Goal: Task Accomplishment & Management: Complete application form

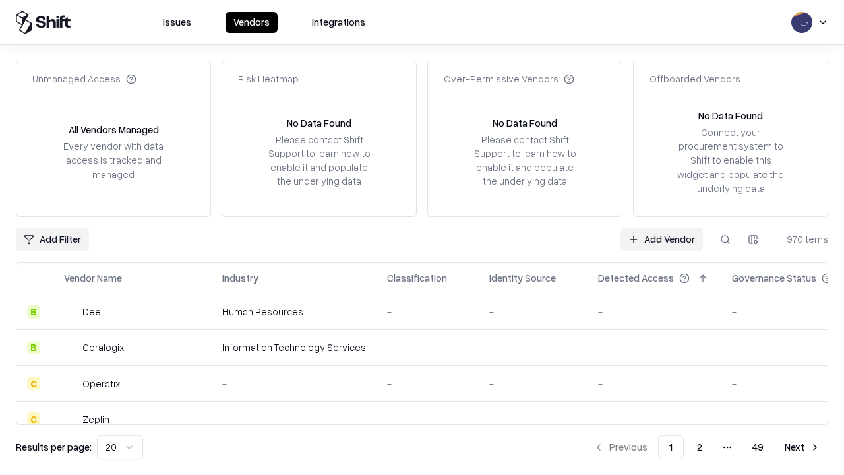
click at [662, 239] on link "Add Vendor" at bounding box center [662, 240] width 82 height 24
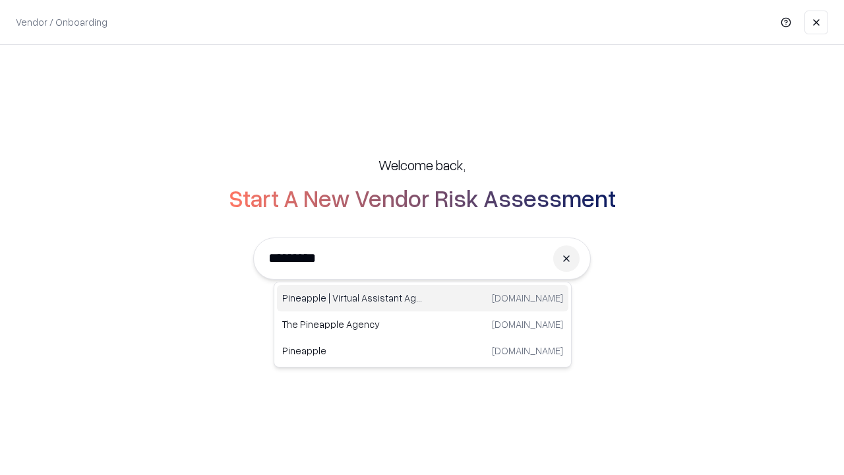
click at [423, 298] on div "Pineapple | Virtual Assistant Agency [DOMAIN_NAME]" at bounding box center [423, 298] width 292 height 26
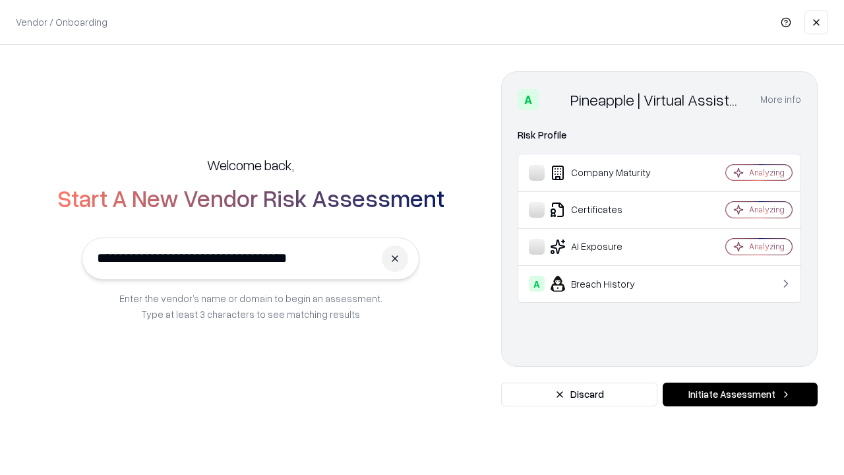
type input "**********"
click at [740, 395] on button "Initiate Assessment" at bounding box center [740, 395] width 155 height 24
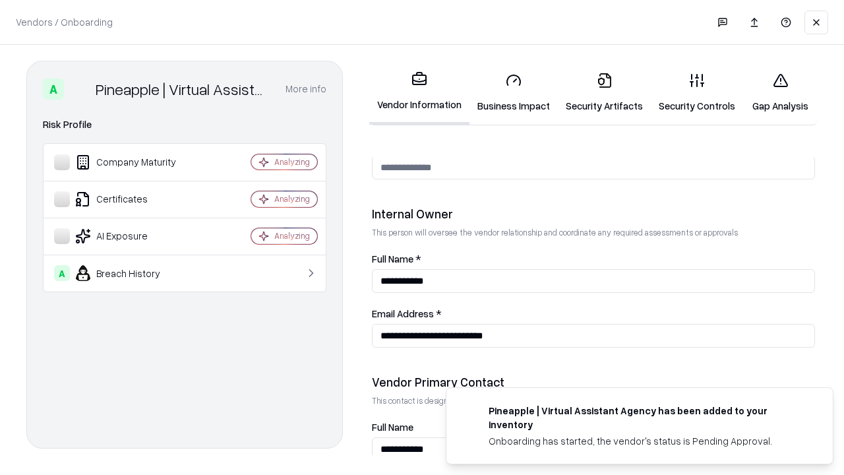
scroll to position [683, 0]
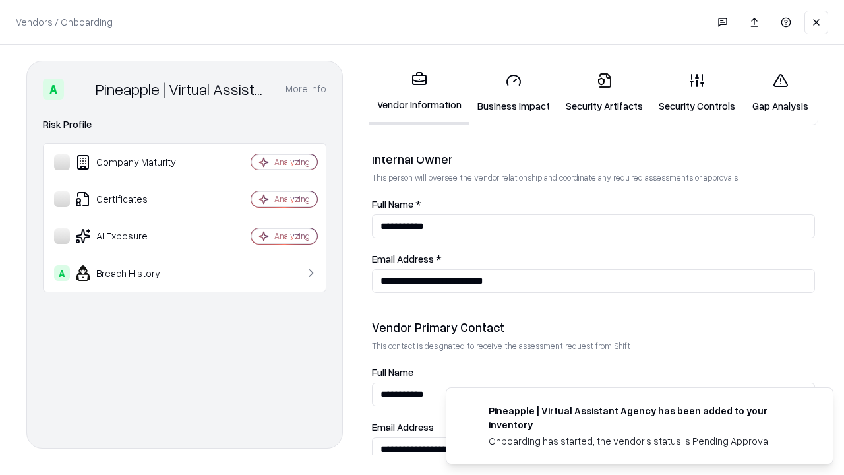
click at [604, 92] on link "Security Artifacts" at bounding box center [604, 92] width 93 height 61
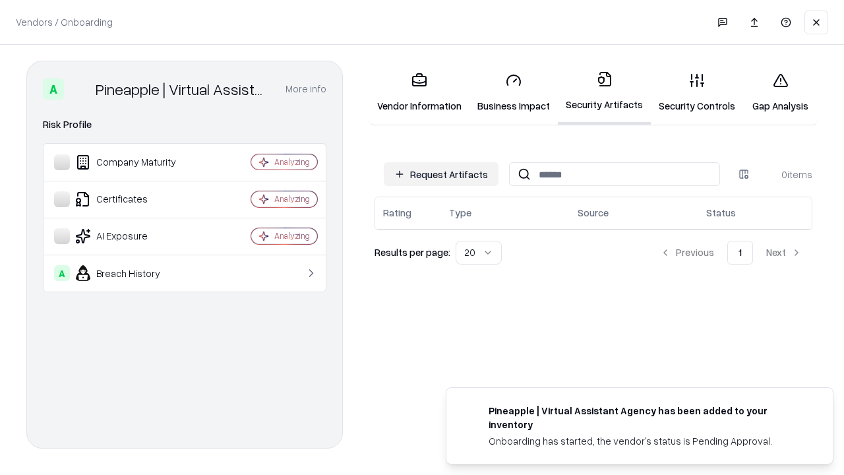
click at [441, 174] on button "Request Artifacts" at bounding box center [441, 174] width 115 height 24
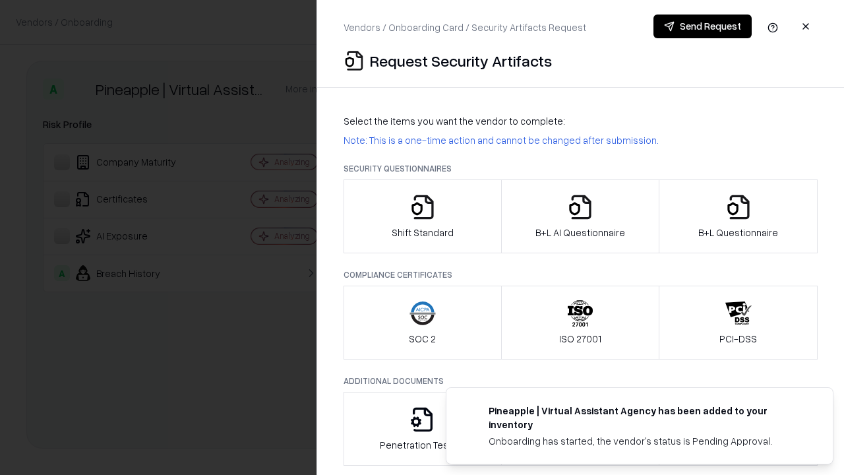
click at [738, 216] on icon "button" at bounding box center [739, 207] width 26 height 26
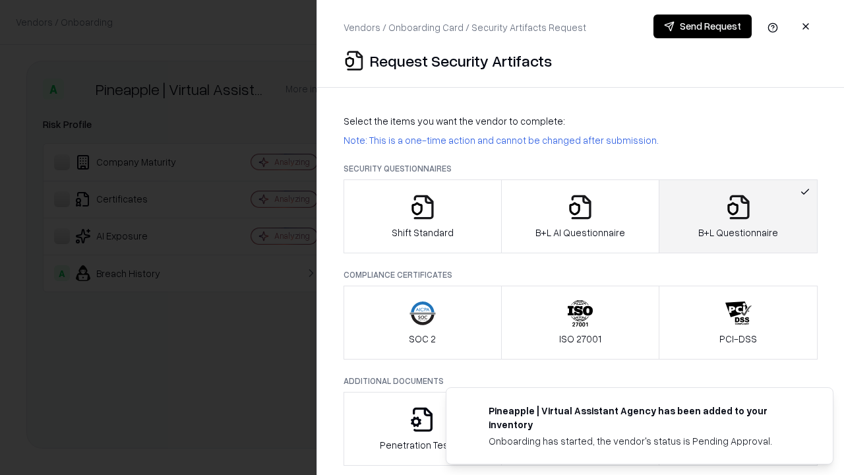
click at [580, 216] on icon "button" at bounding box center [580, 207] width 26 height 26
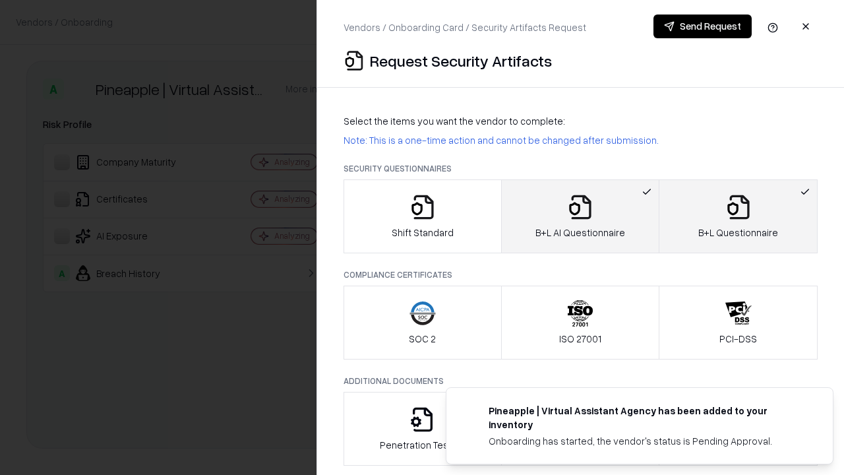
click at [703, 26] on button "Send Request" at bounding box center [703, 27] width 98 height 24
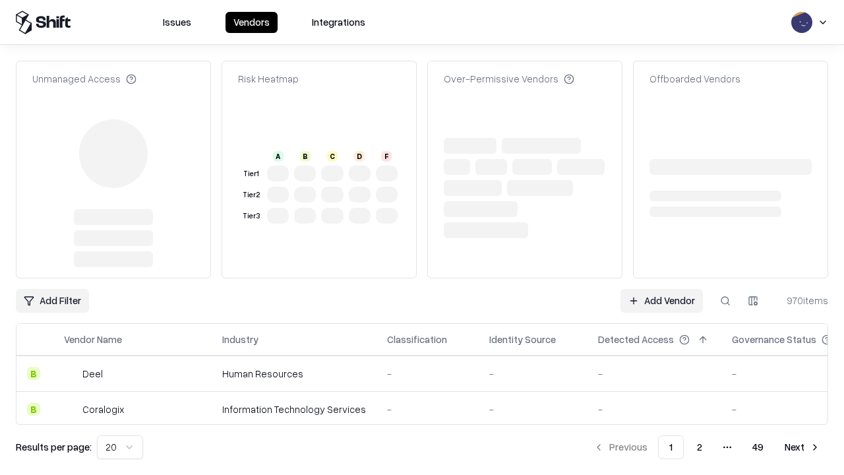
click at [662, 301] on link "Add Vendor" at bounding box center [662, 301] width 82 height 24
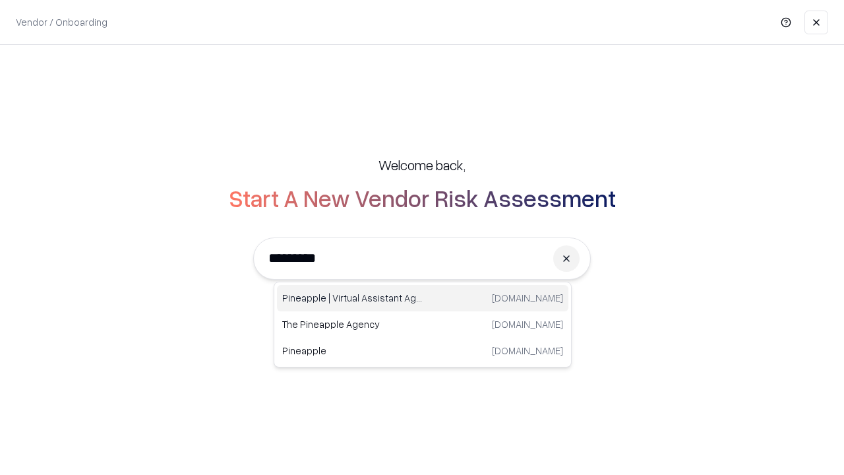
click at [423, 298] on div "Pineapple | Virtual Assistant Agency [DOMAIN_NAME]" at bounding box center [423, 298] width 292 height 26
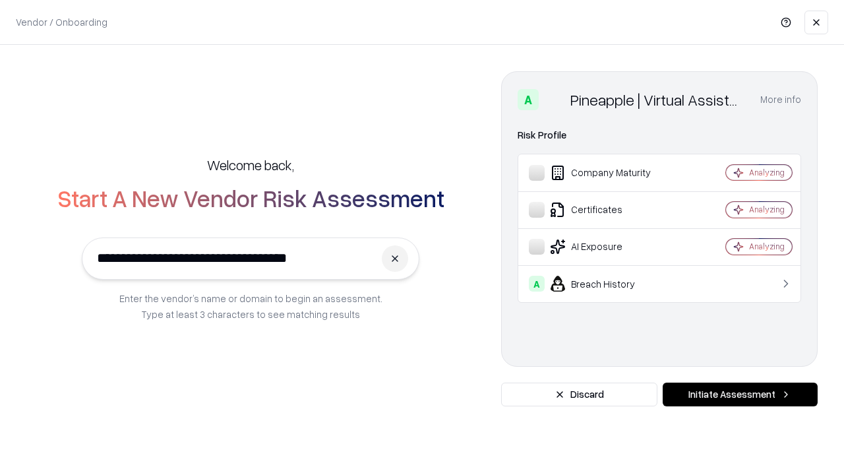
type input "**********"
click at [740, 395] on button "Initiate Assessment" at bounding box center [740, 395] width 155 height 24
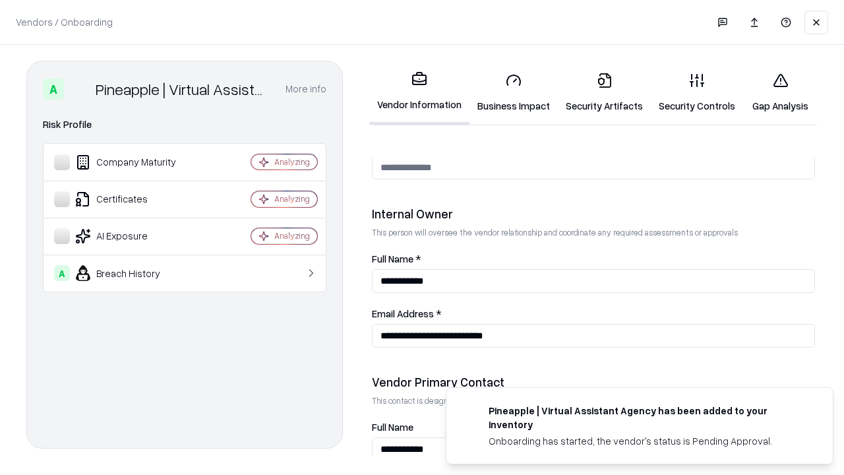
scroll to position [683, 0]
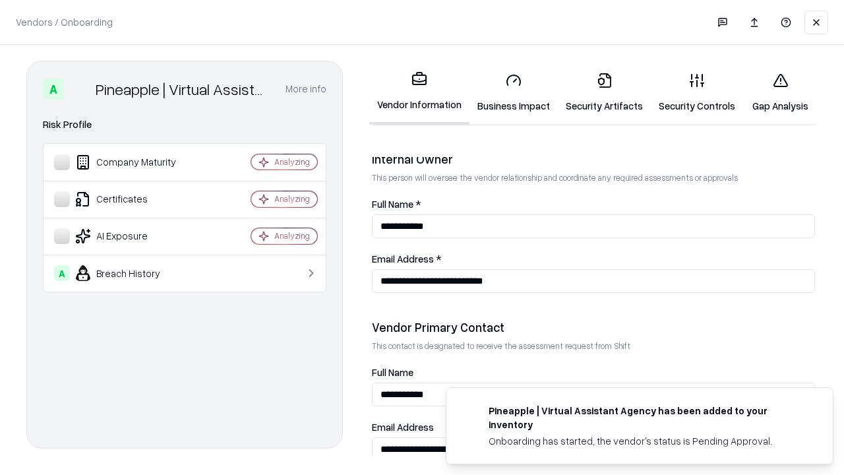
click at [780, 92] on link "Gap Analysis" at bounding box center [781, 92] width 75 height 61
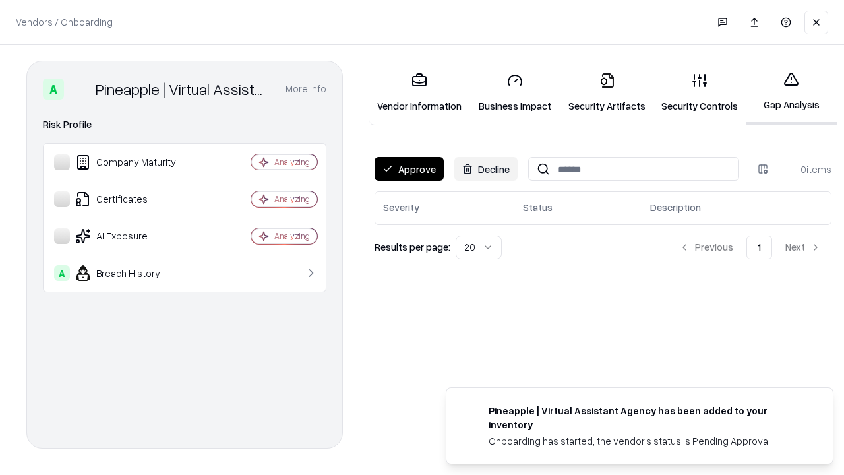
click at [409, 169] on button "Approve" at bounding box center [409, 169] width 69 height 24
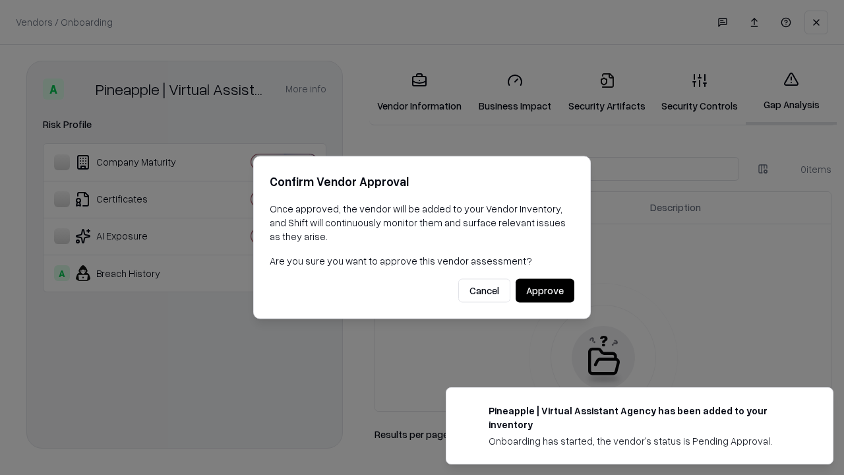
click at [545, 290] on button "Approve" at bounding box center [545, 291] width 59 height 24
